Goal: Information Seeking & Learning: Learn about a topic

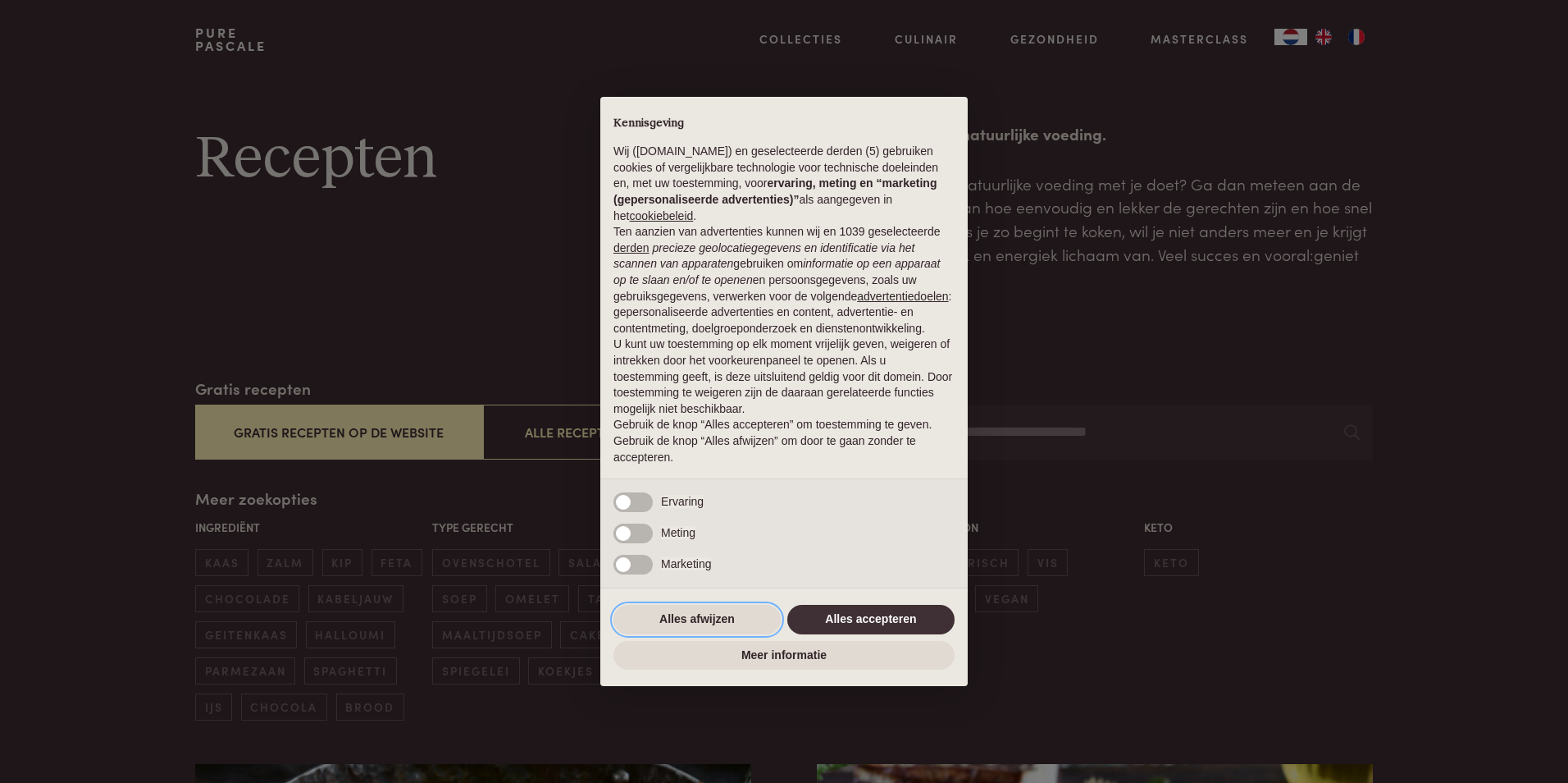
click at [736, 627] on button "Alles afwijzen" at bounding box center [697, 620] width 167 height 30
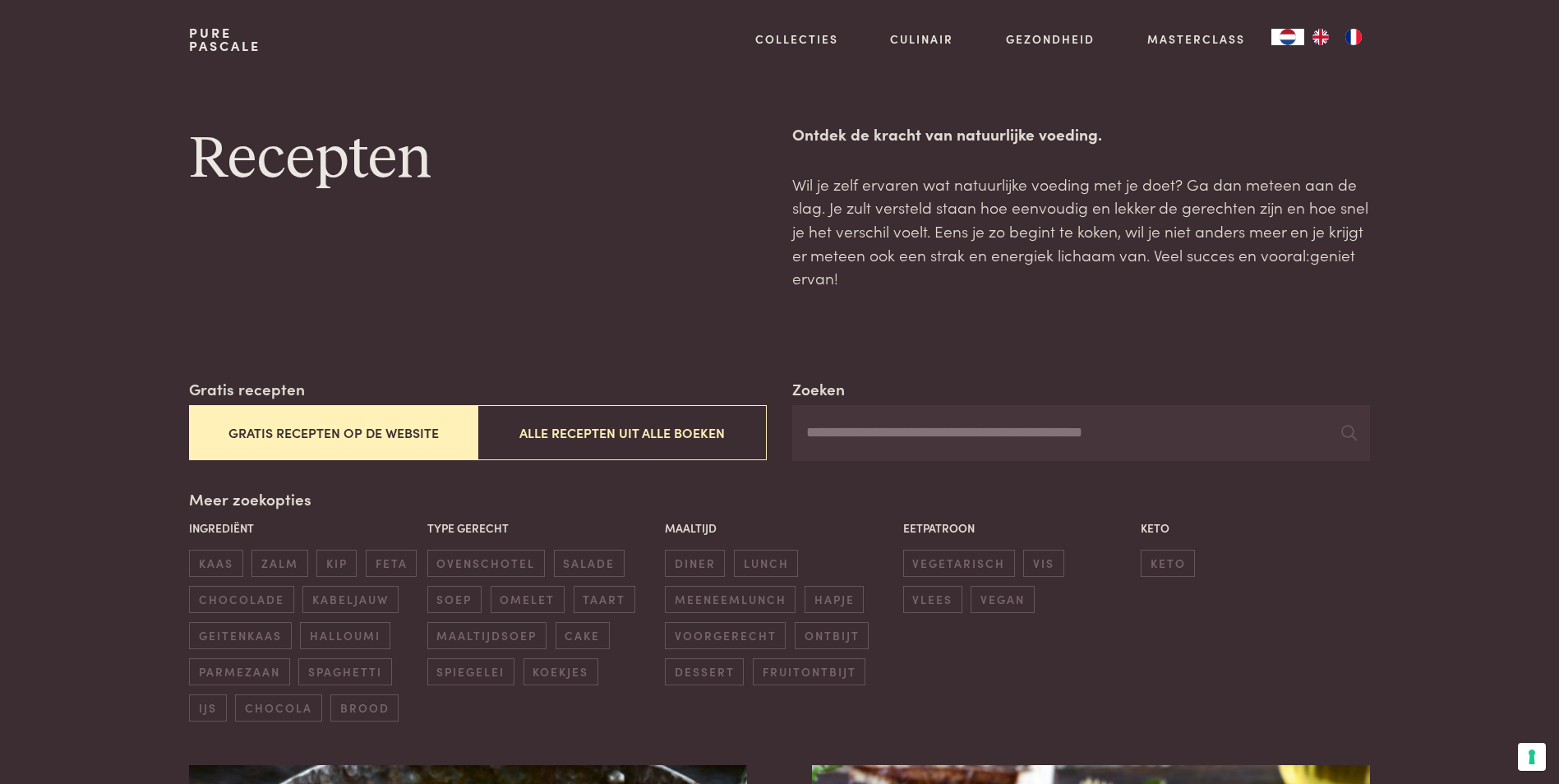
click at [1030, 434] on input "Zoeken" at bounding box center [1080, 433] width 577 height 56
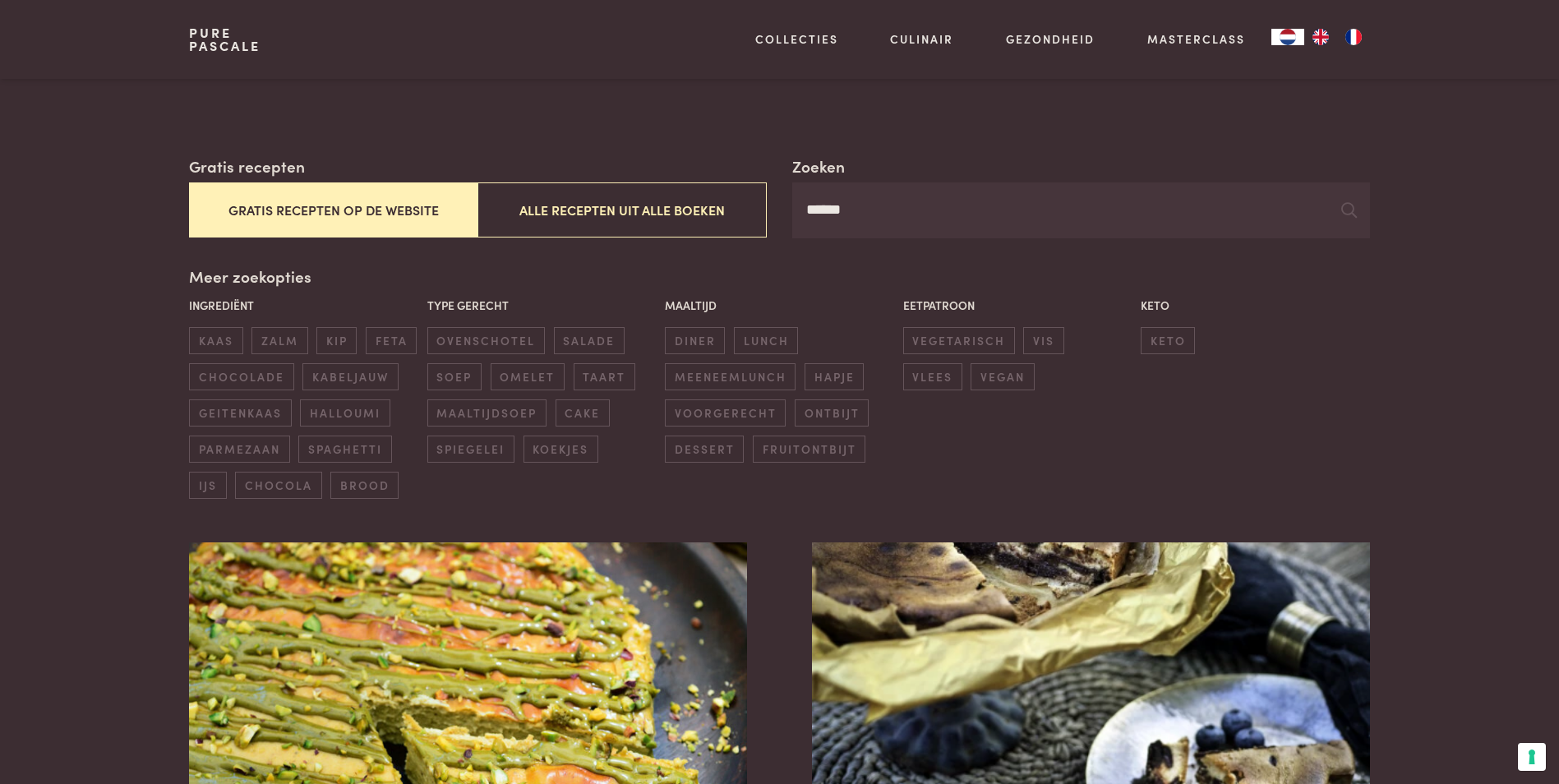
scroll to position [246, 0]
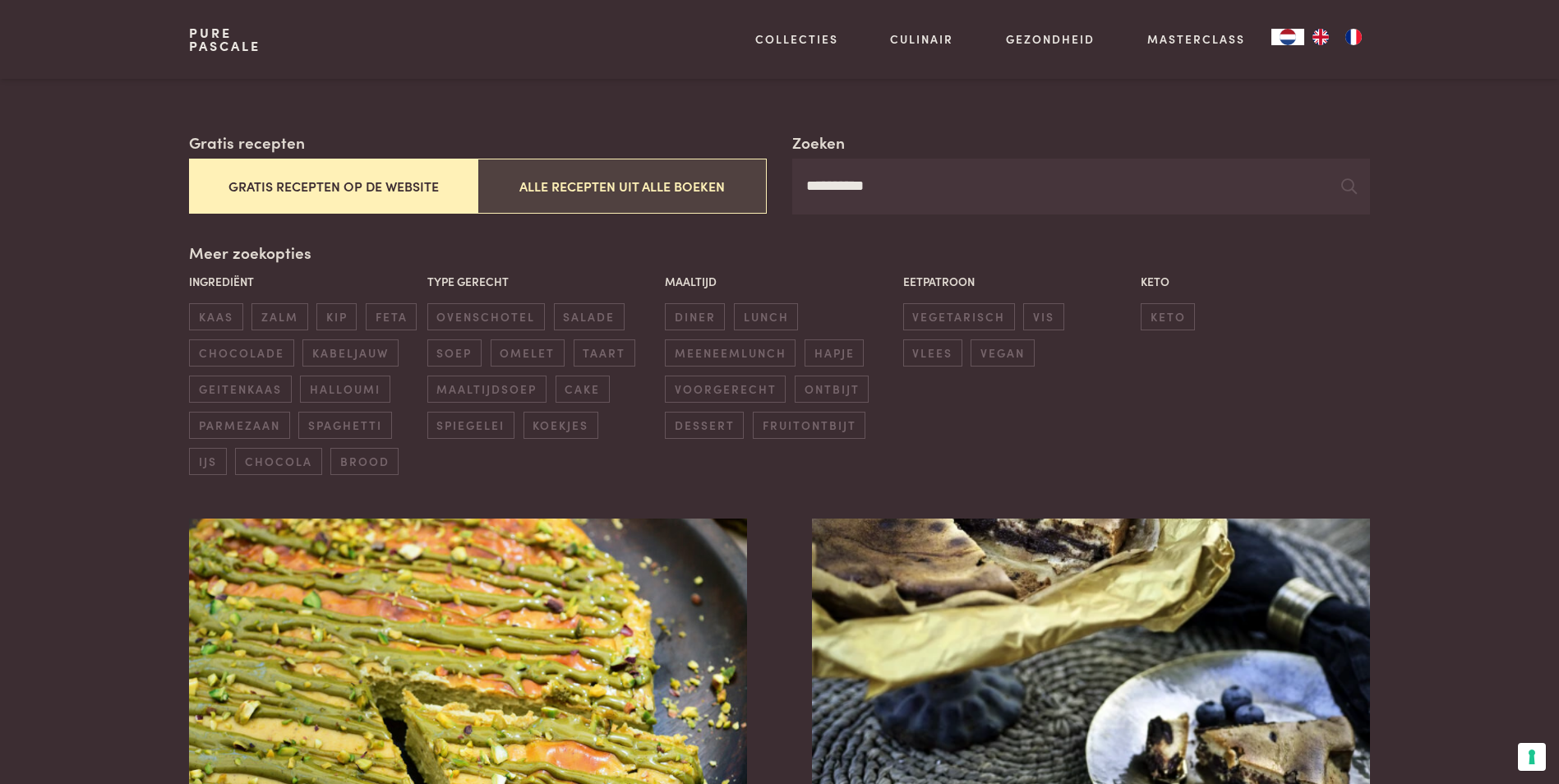
drag, startPoint x: 914, startPoint y: 188, endPoint x: 743, endPoint y: 196, distance: 171.2
click at [743, 196] on div "**********" at bounding box center [778, 173] width 1180 height 84
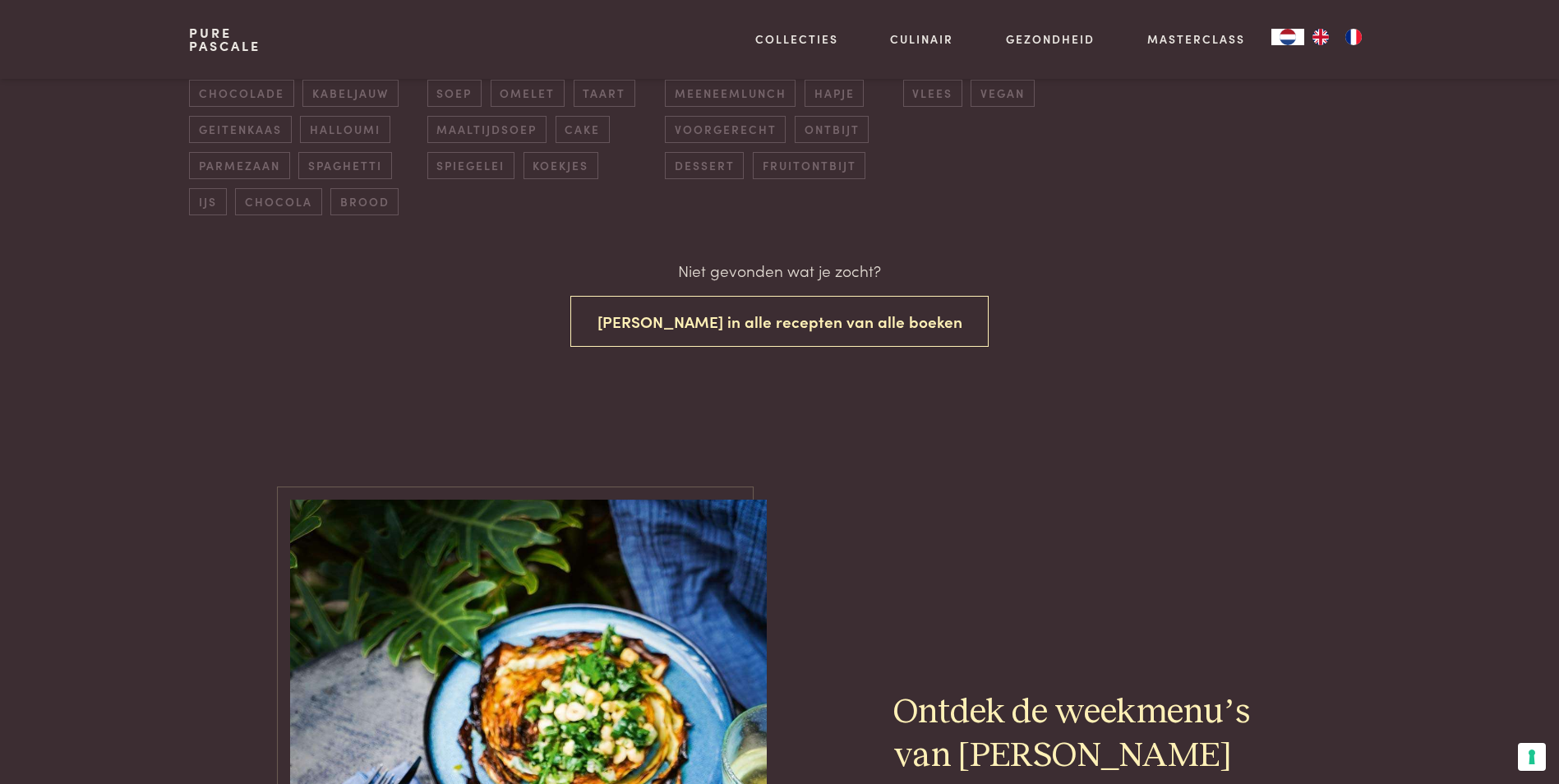
scroll to position [246, 0]
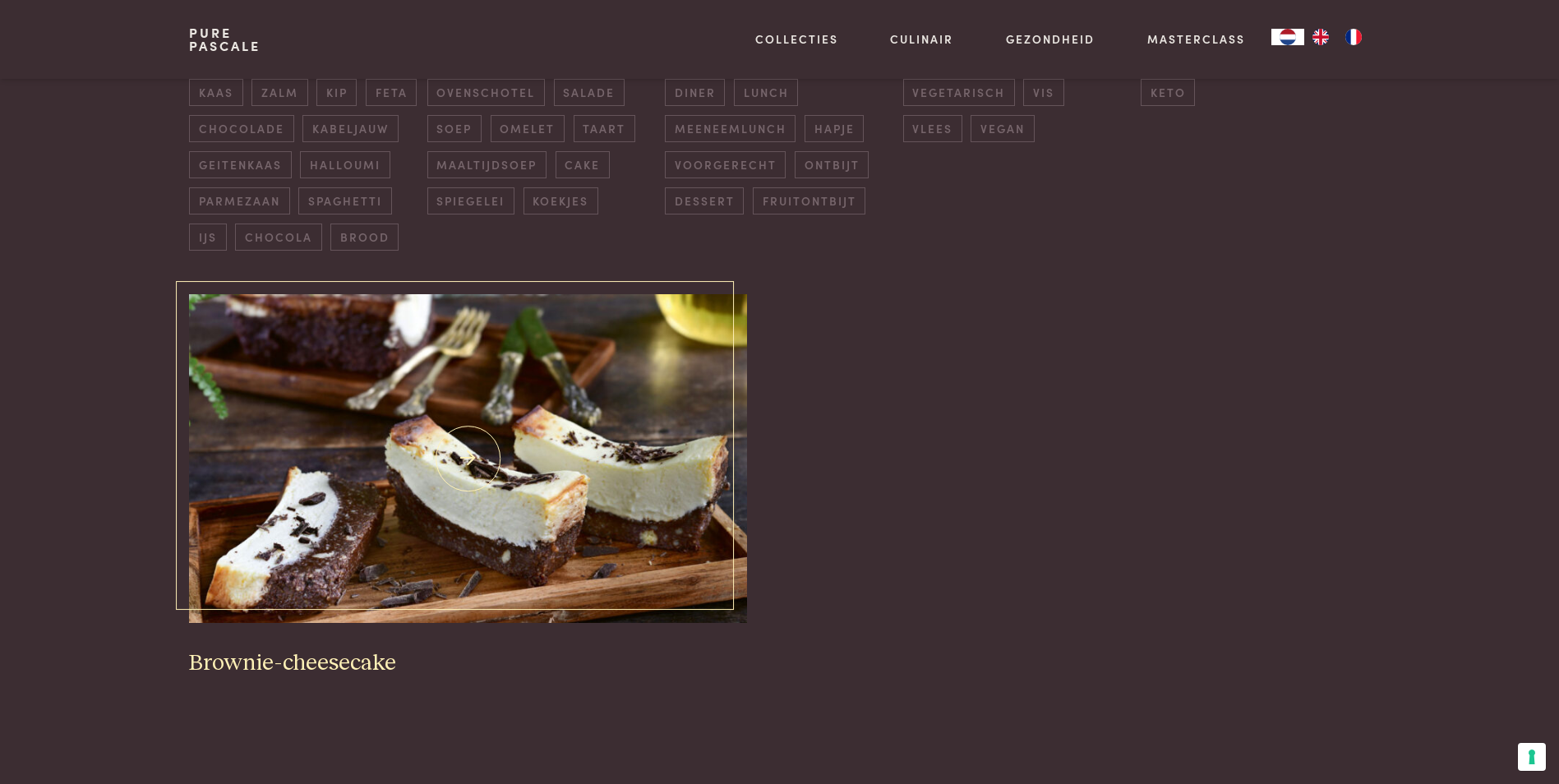
scroll to position [493, 0]
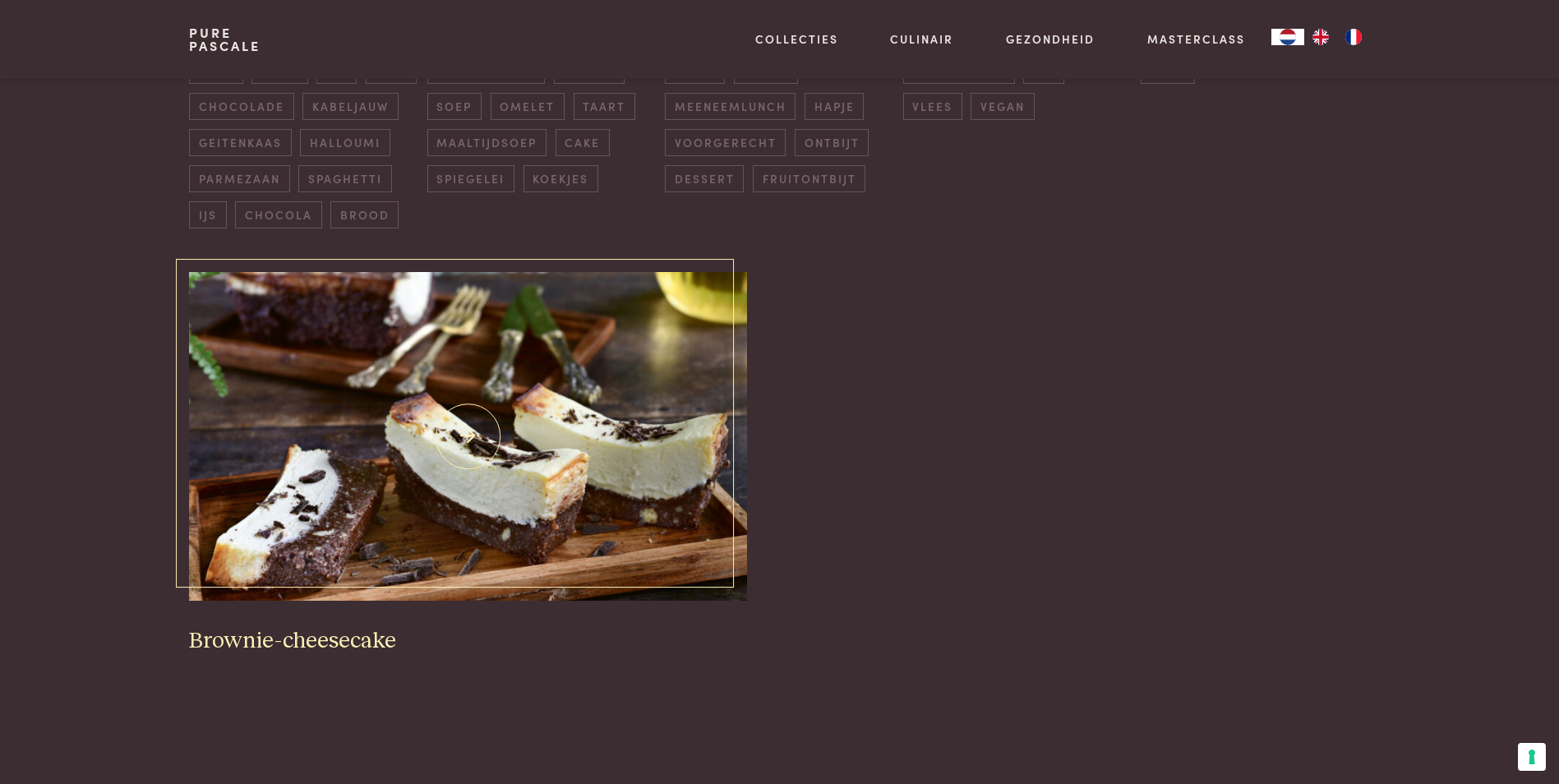
type input "*****"
click at [571, 551] on img at bounding box center [467, 437] width 557 height 328
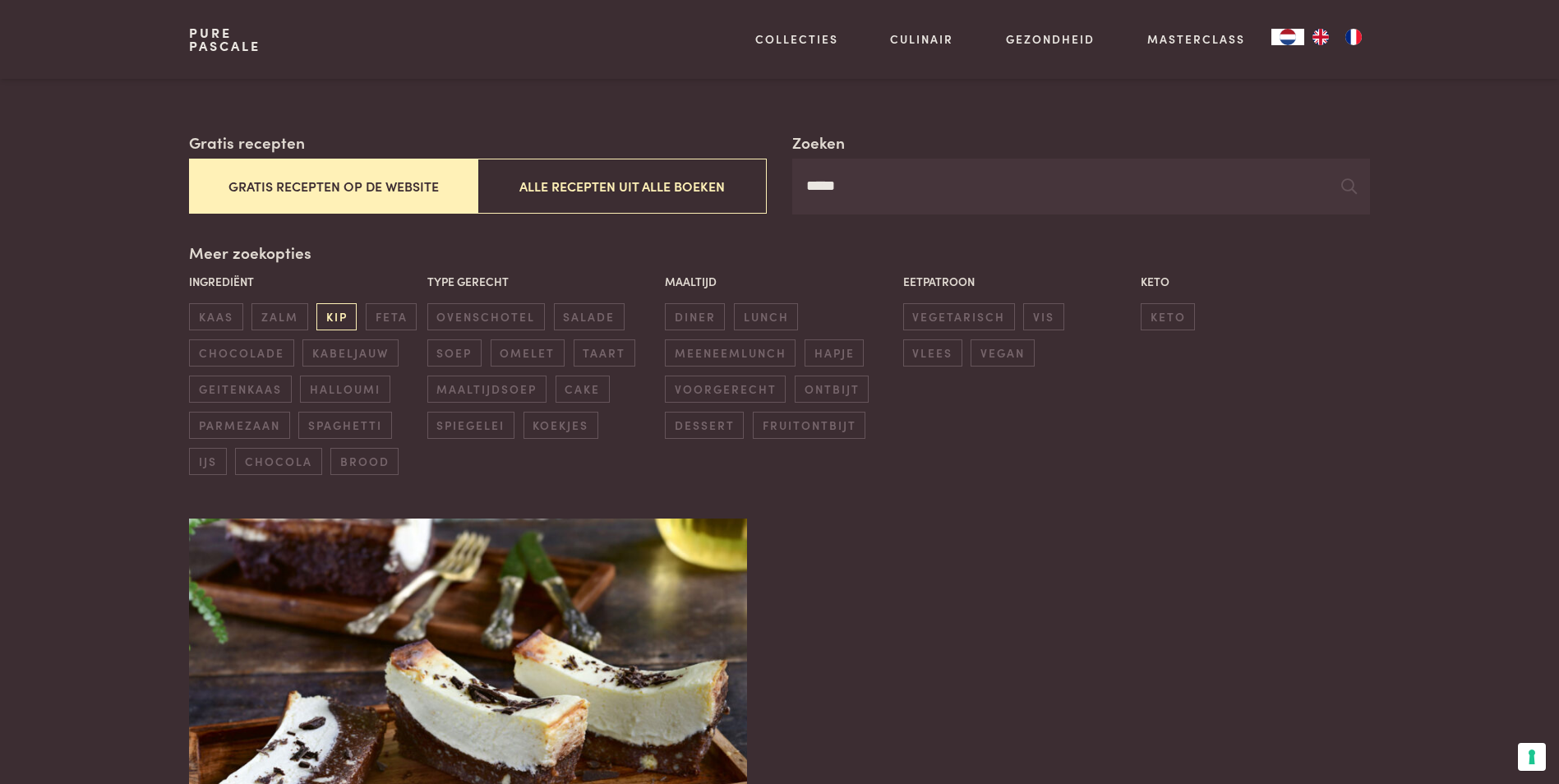
click at [342, 313] on span "kip" at bounding box center [336, 316] width 40 height 27
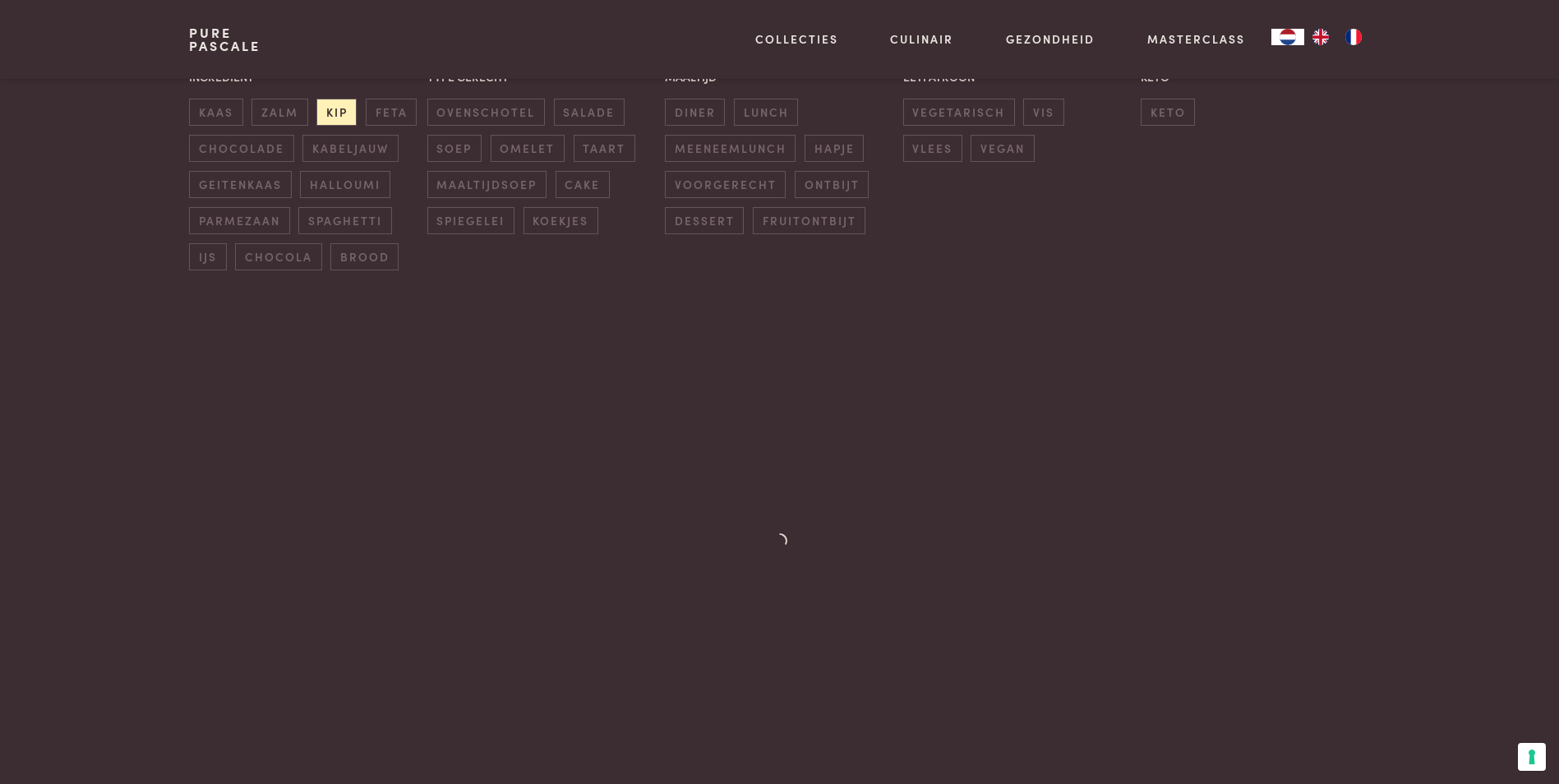
scroll to position [213, 0]
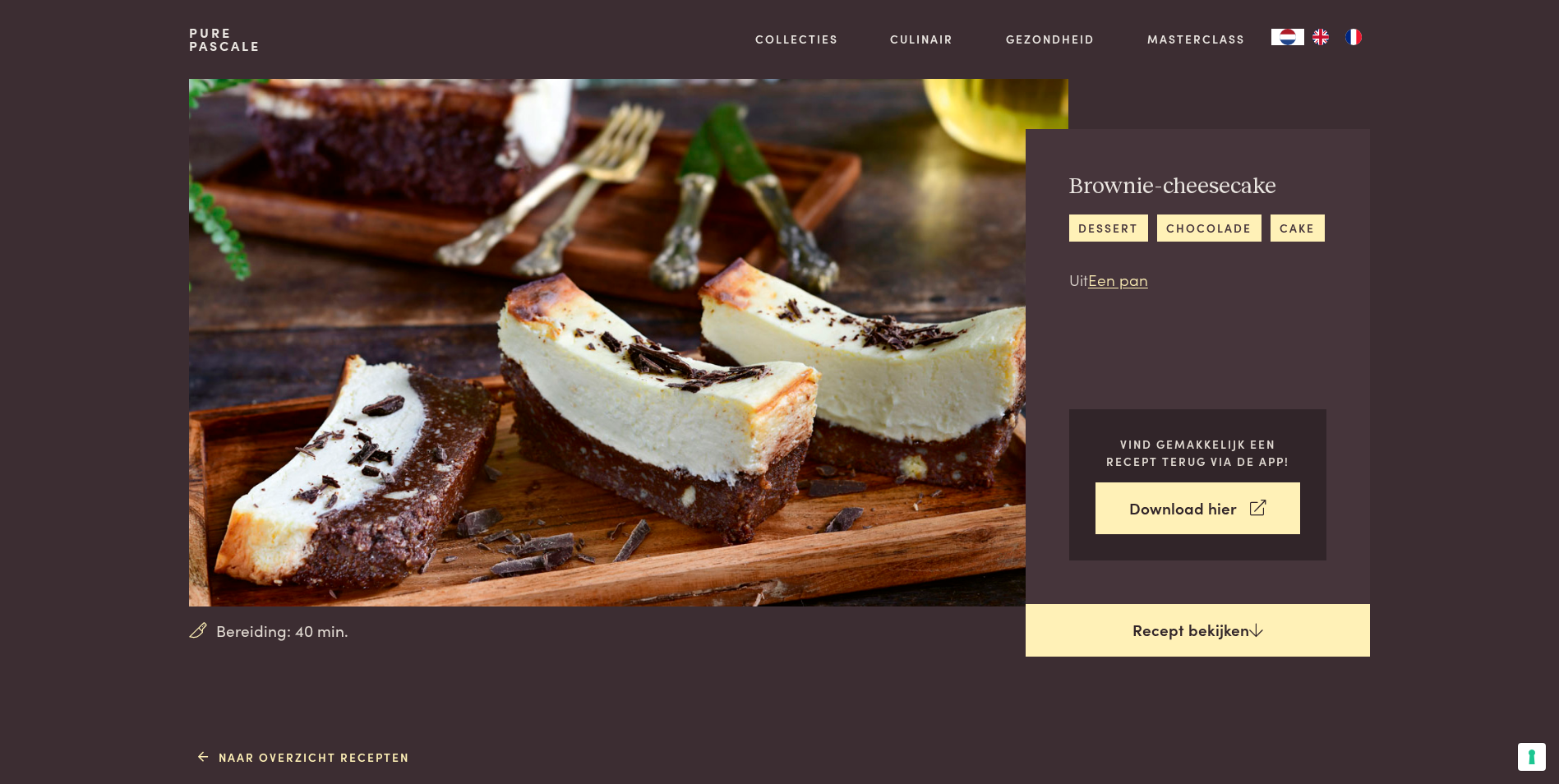
click at [1261, 641] on link "Recept bekijken" at bounding box center [1198, 630] width 344 height 52
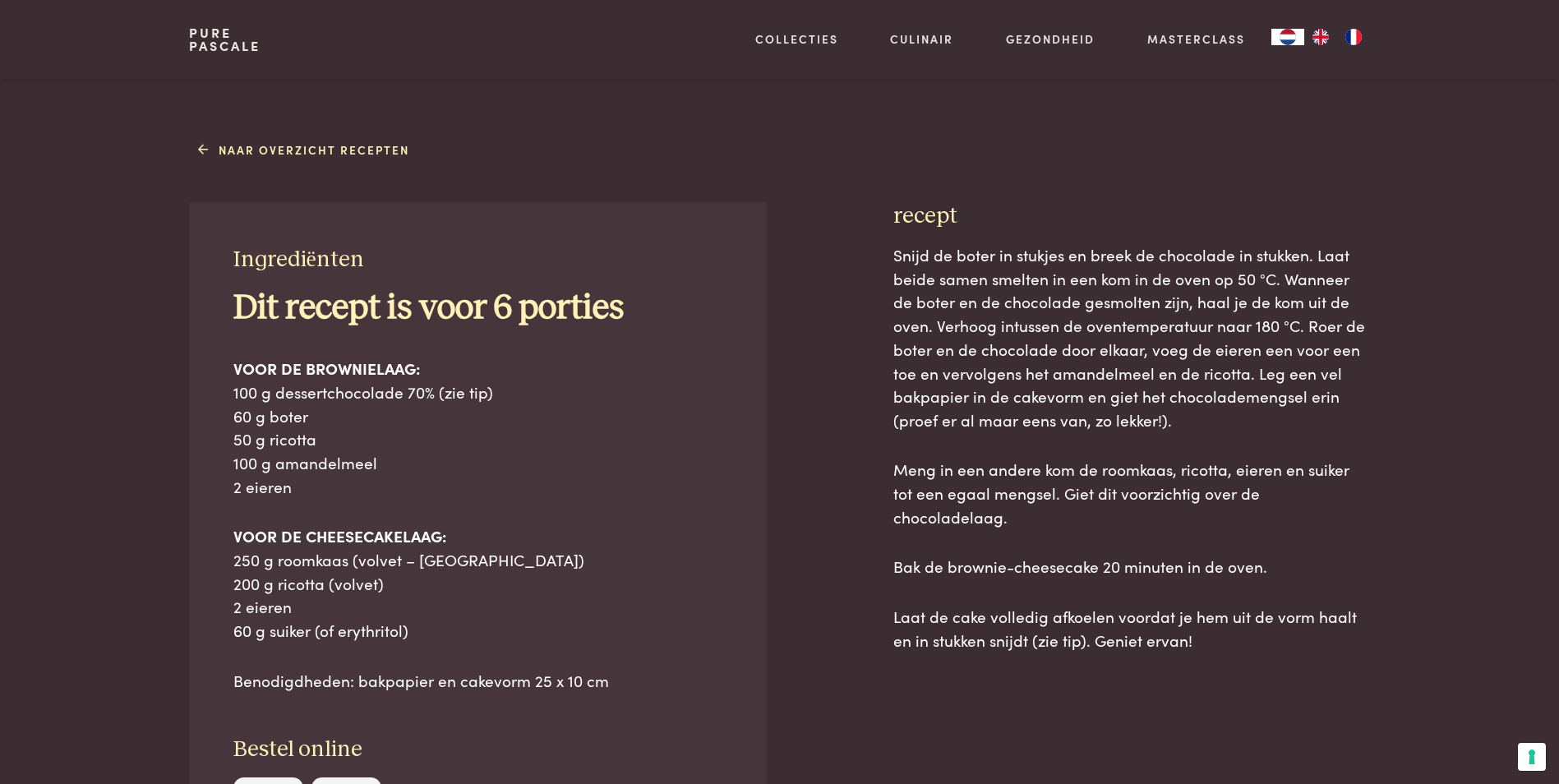
scroll to position [579, 0]
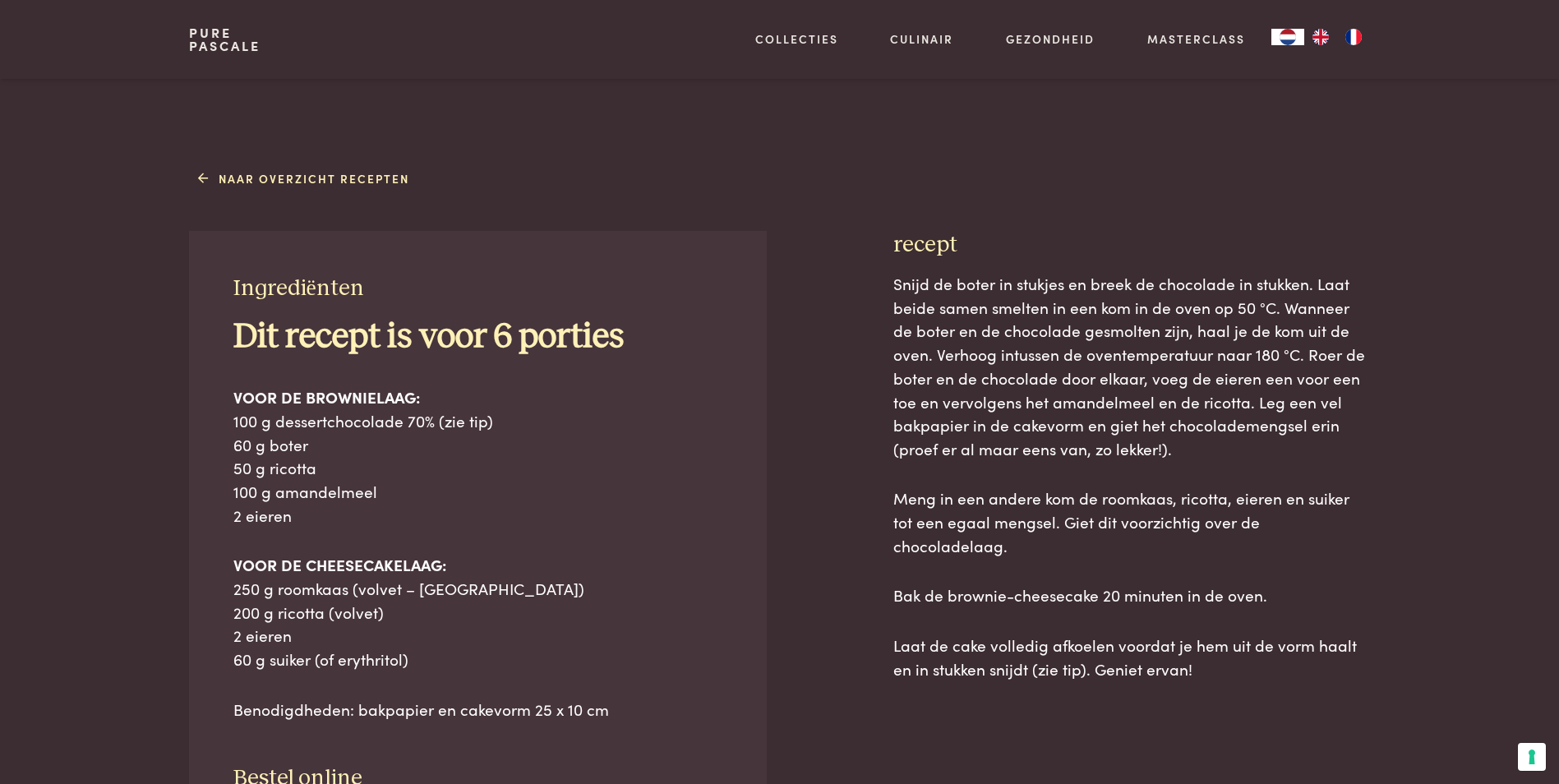
click at [252, 196] on div "Naar overzicht recepten Ingrediënten Dit recept is voor 6 porties VOOR DE BROWN…" at bounding box center [780, 597] width 1233 height 866
drag, startPoint x: 245, startPoint y: 258, endPoint x: 1268, endPoint y: 661, distance: 1099.5
click at [1268, 661] on div "Ingrediënten Dit recept is voor 6 porties VOOR DE BROWNIELAAG: 100 g dessertcho…" at bounding box center [778, 630] width 1180 height 800
drag, startPoint x: 1268, startPoint y: 661, endPoint x: 1207, endPoint y: 619, distance: 74.1
copy div "ngrediënten Dit recept is voor 6 porties VOOR DE BROWNIELAAG: 100 g dessertchoc…"
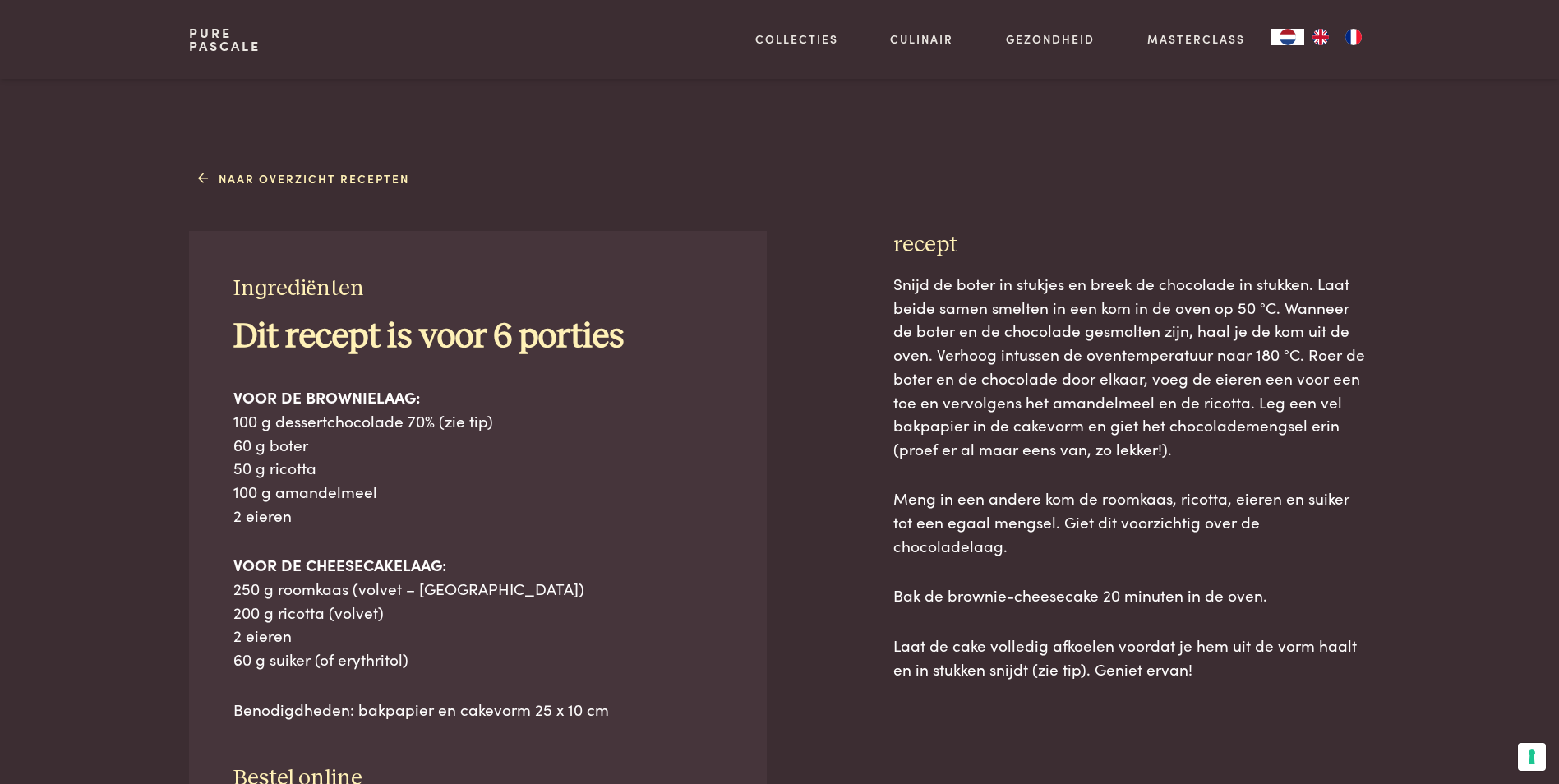
scroll to position [743, 0]
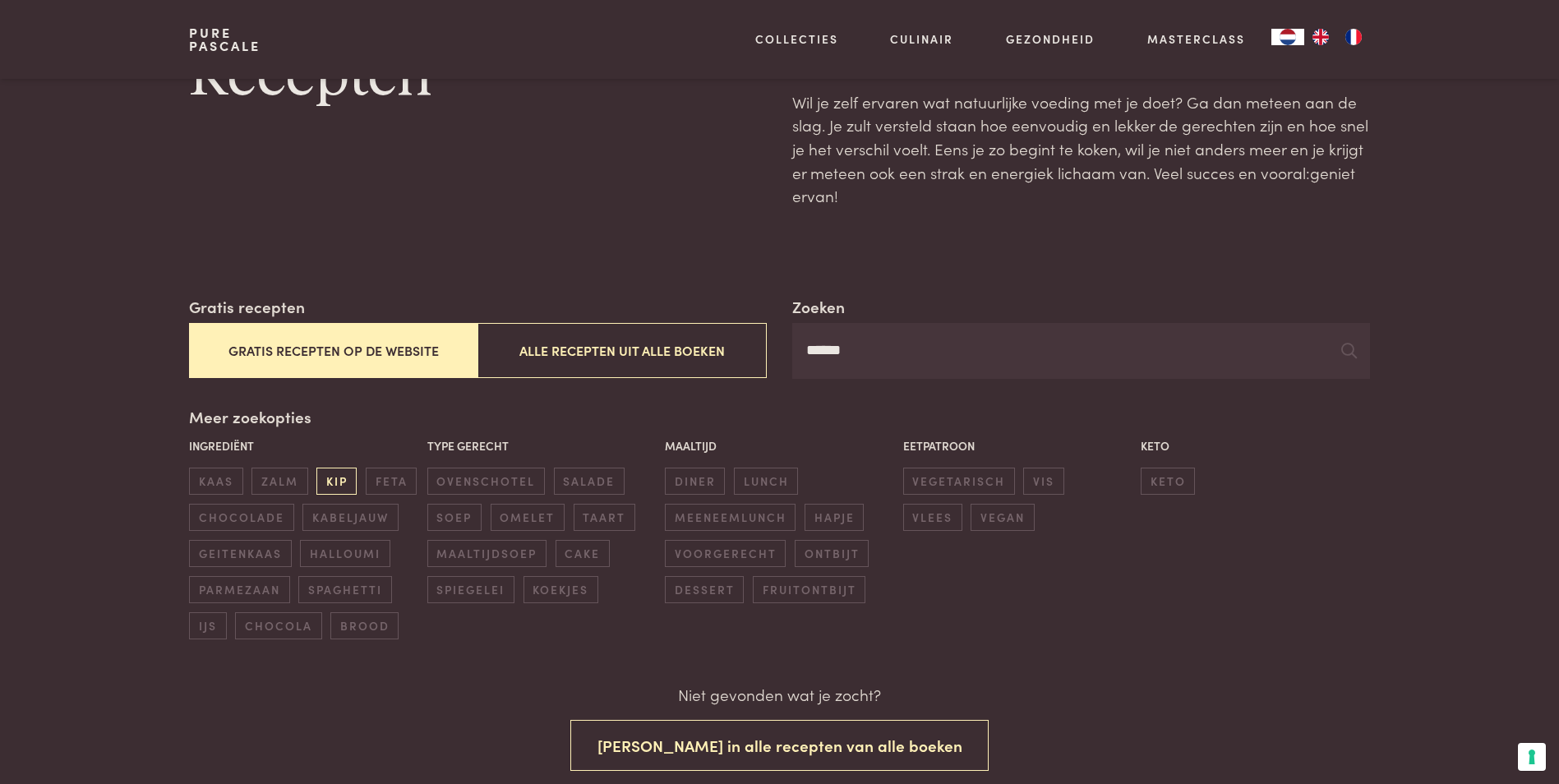
click at [339, 487] on span "kip" at bounding box center [336, 480] width 40 height 27
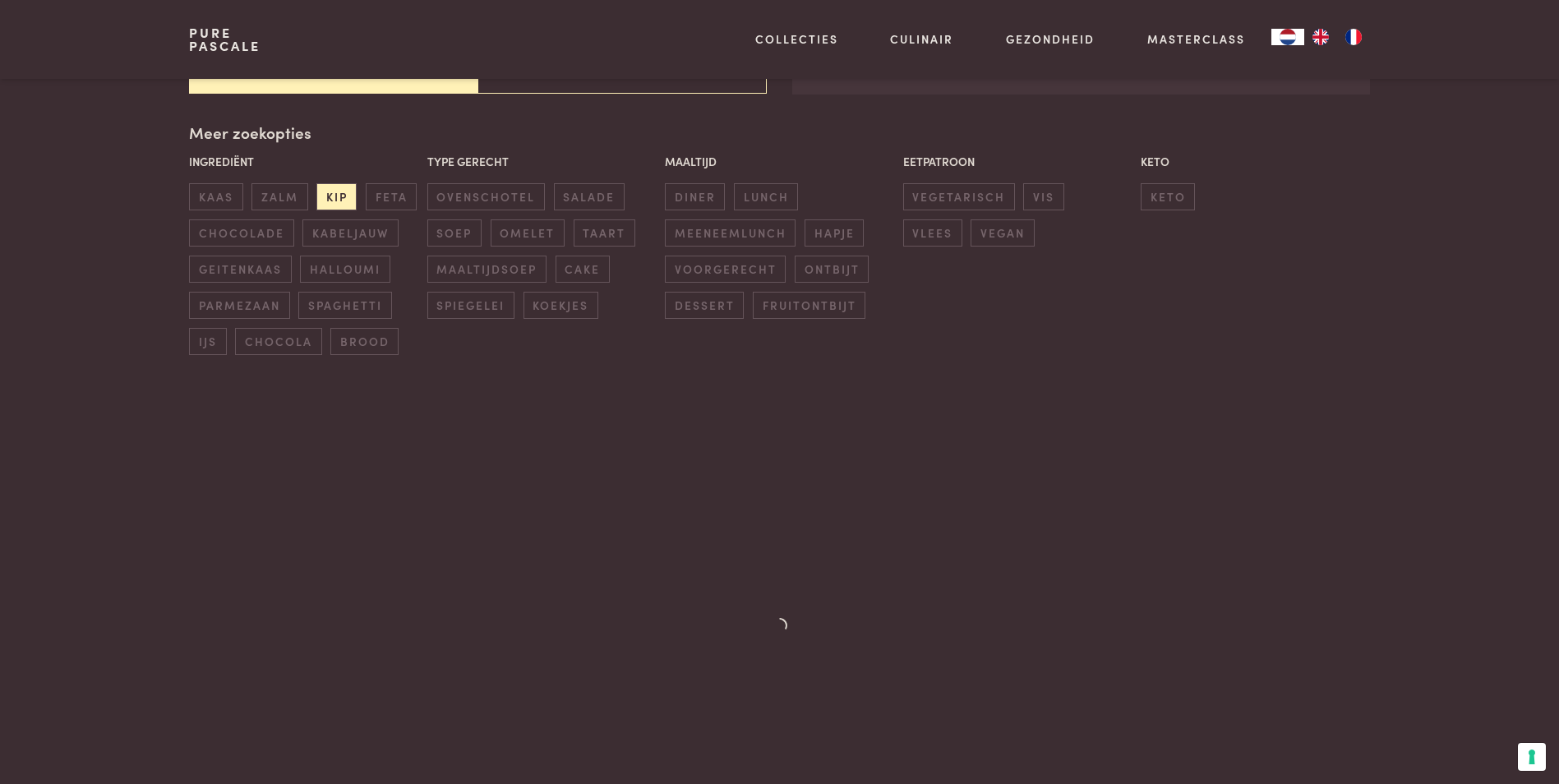
scroll to position [377, 0]
